Goal: Task Accomplishment & Management: Use online tool/utility

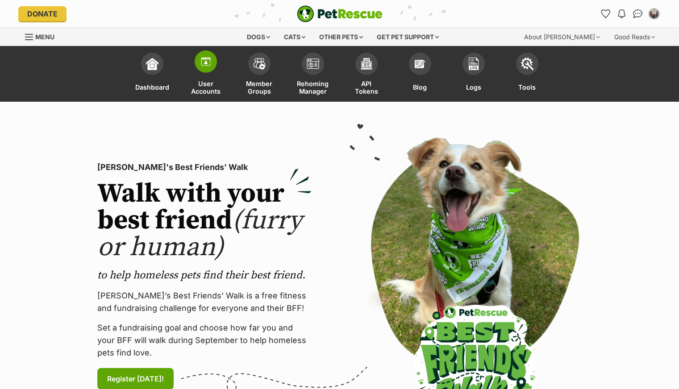
click at [207, 68] on span at bounding box center [206, 61] width 22 height 22
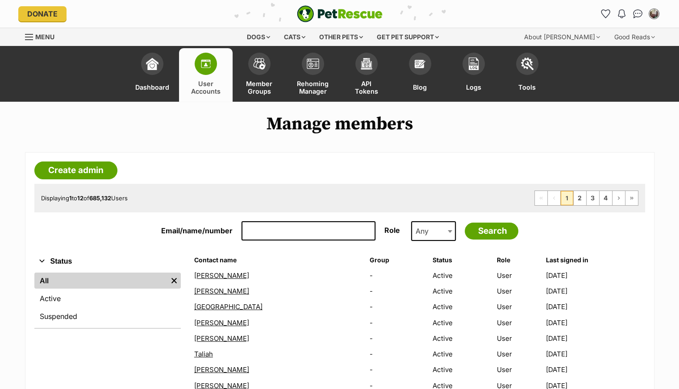
click at [269, 229] on input "Email/name/number" at bounding box center [308, 231] width 134 height 20
paste input "[PERSON_NAME][EMAIL_ADDRESS][DOMAIN_NAME]"
type input "[PERSON_NAME][EMAIL_ADDRESS][DOMAIN_NAME]"
click at [465, 223] on input "Search" at bounding box center [492, 231] width 54 height 17
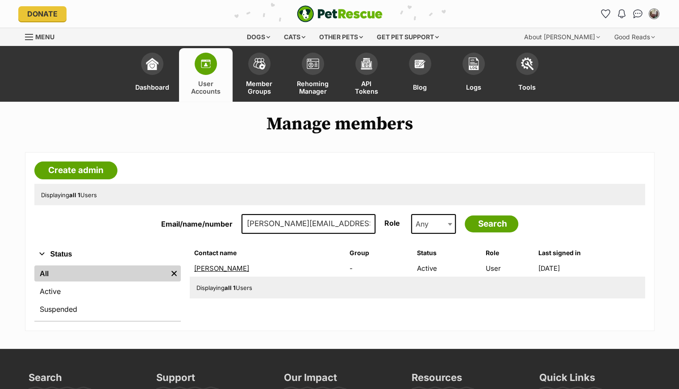
click at [241, 268] on link "Nataliarose Hassall" at bounding box center [221, 268] width 55 height 8
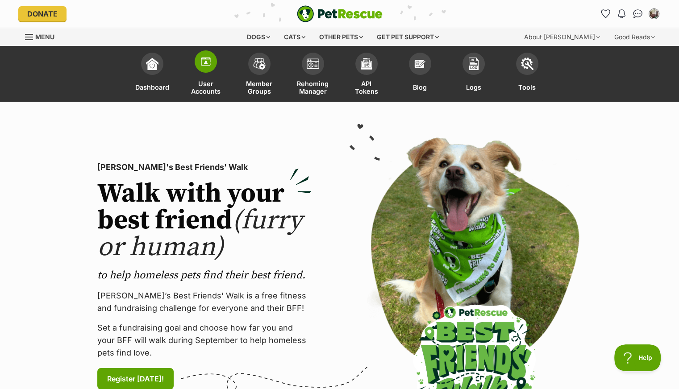
click at [204, 65] on img at bounding box center [205, 61] width 12 height 12
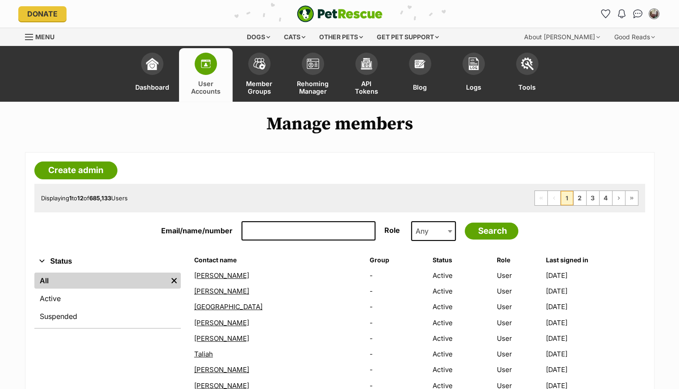
click at [262, 233] on input "Email/name/number" at bounding box center [308, 231] width 134 height 20
paste input "[EMAIL_ADDRESS][DOMAIN_NAME]"
type input "[EMAIL_ADDRESS][DOMAIN_NAME]"
click at [465, 223] on input "Search" at bounding box center [492, 231] width 54 height 17
